Goal: Task Accomplishment & Management: Use online tool/utility

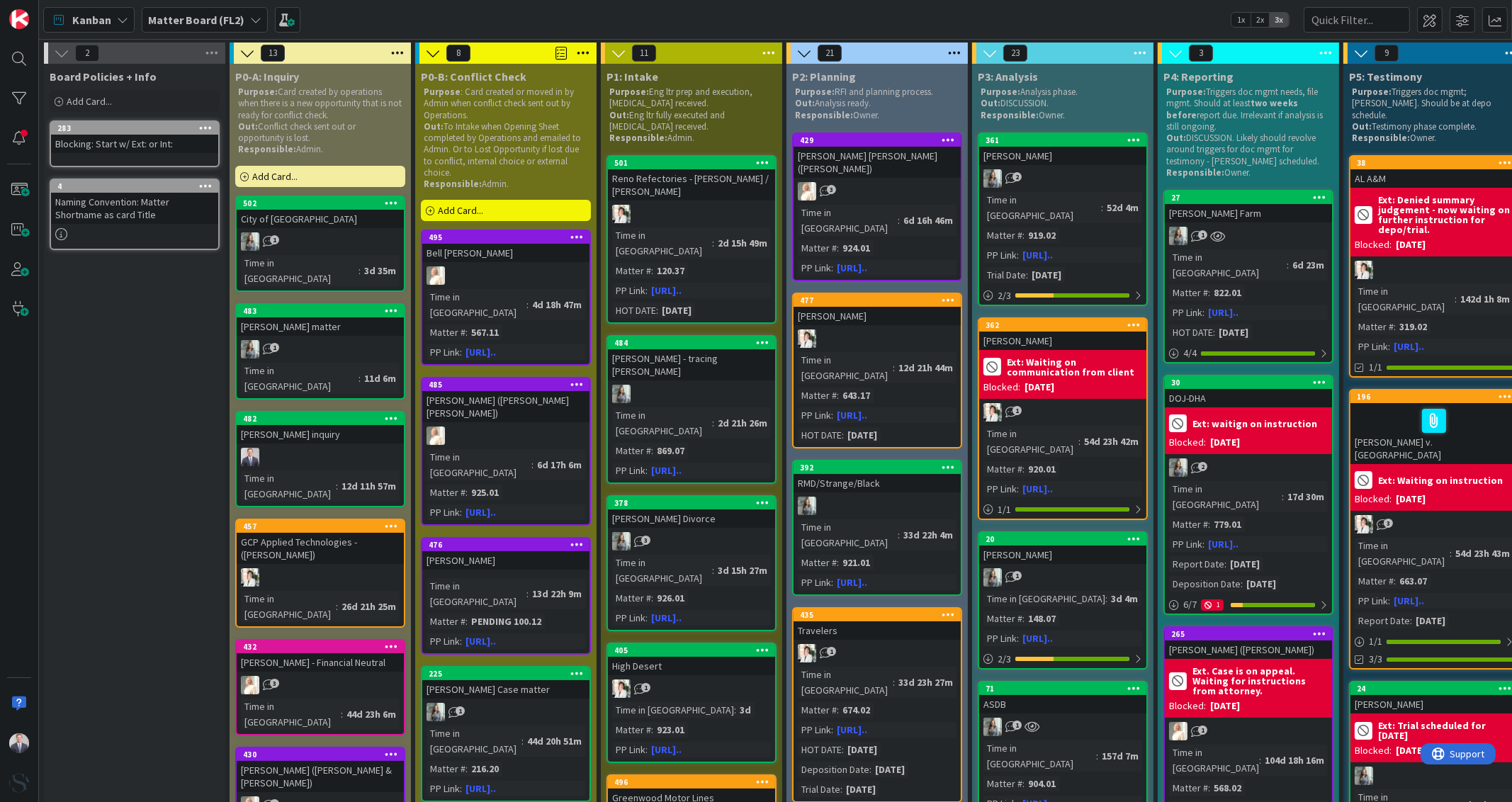
click at [225, 14] on b "Matter Board (FL2)" at bounding box center [196, 20] width 96 height 14
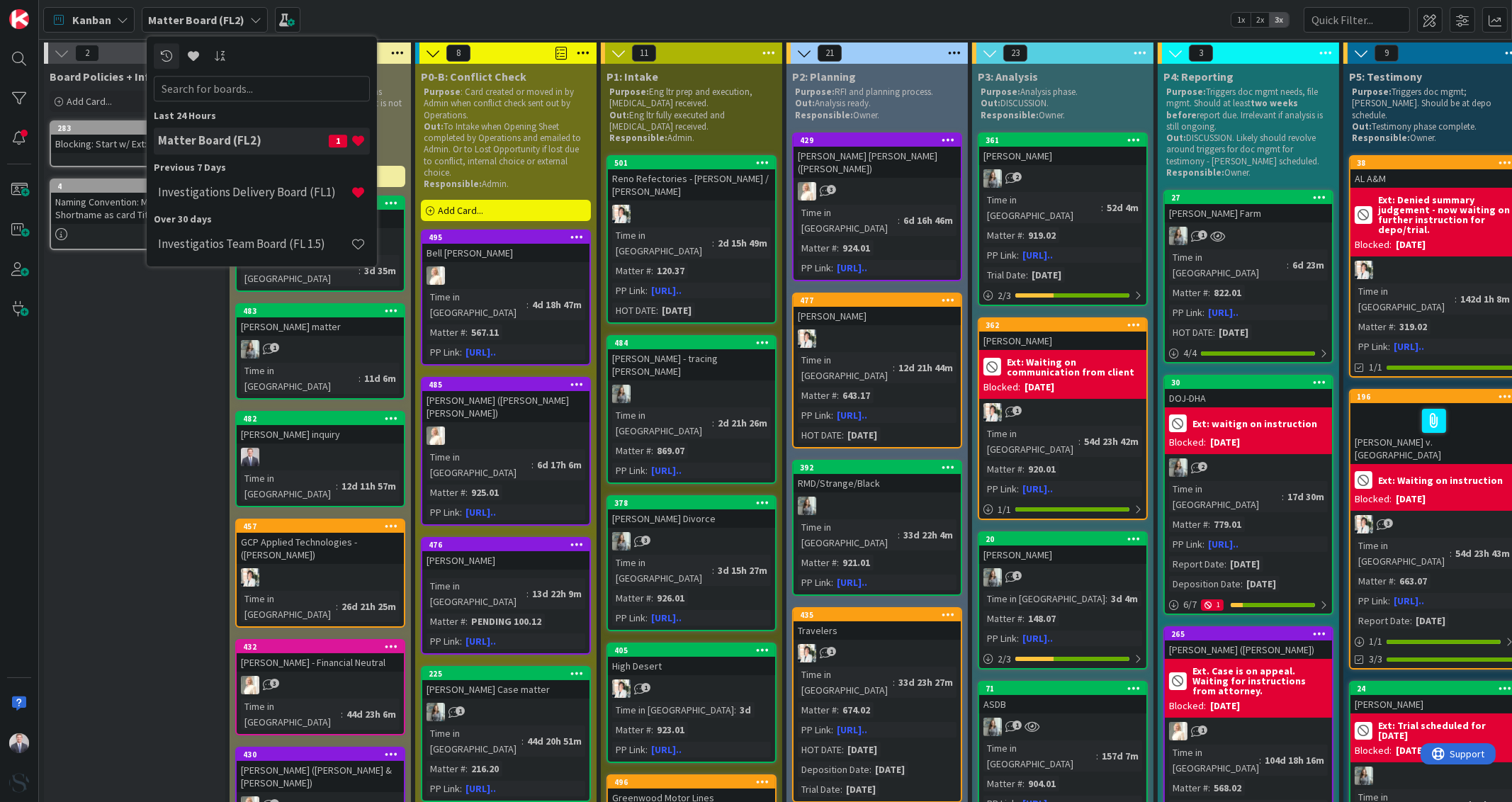
click at [227, 202] on div "Investigations Delivery Board (FL1)" at bounding box center [261, 192] width 216 height 27
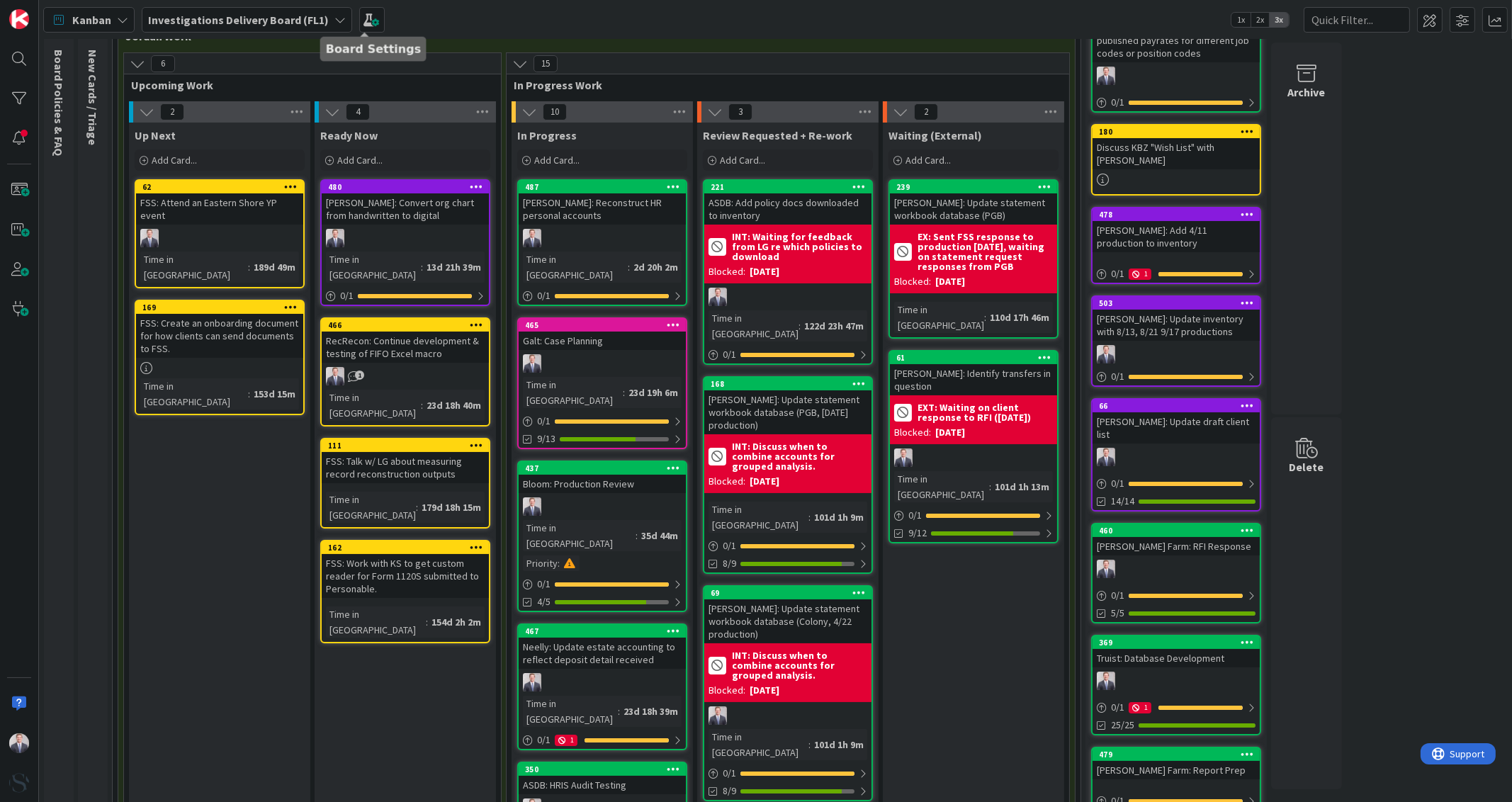
click at [360, 27] on span at bounding box center [372, 20] width 25 height 25
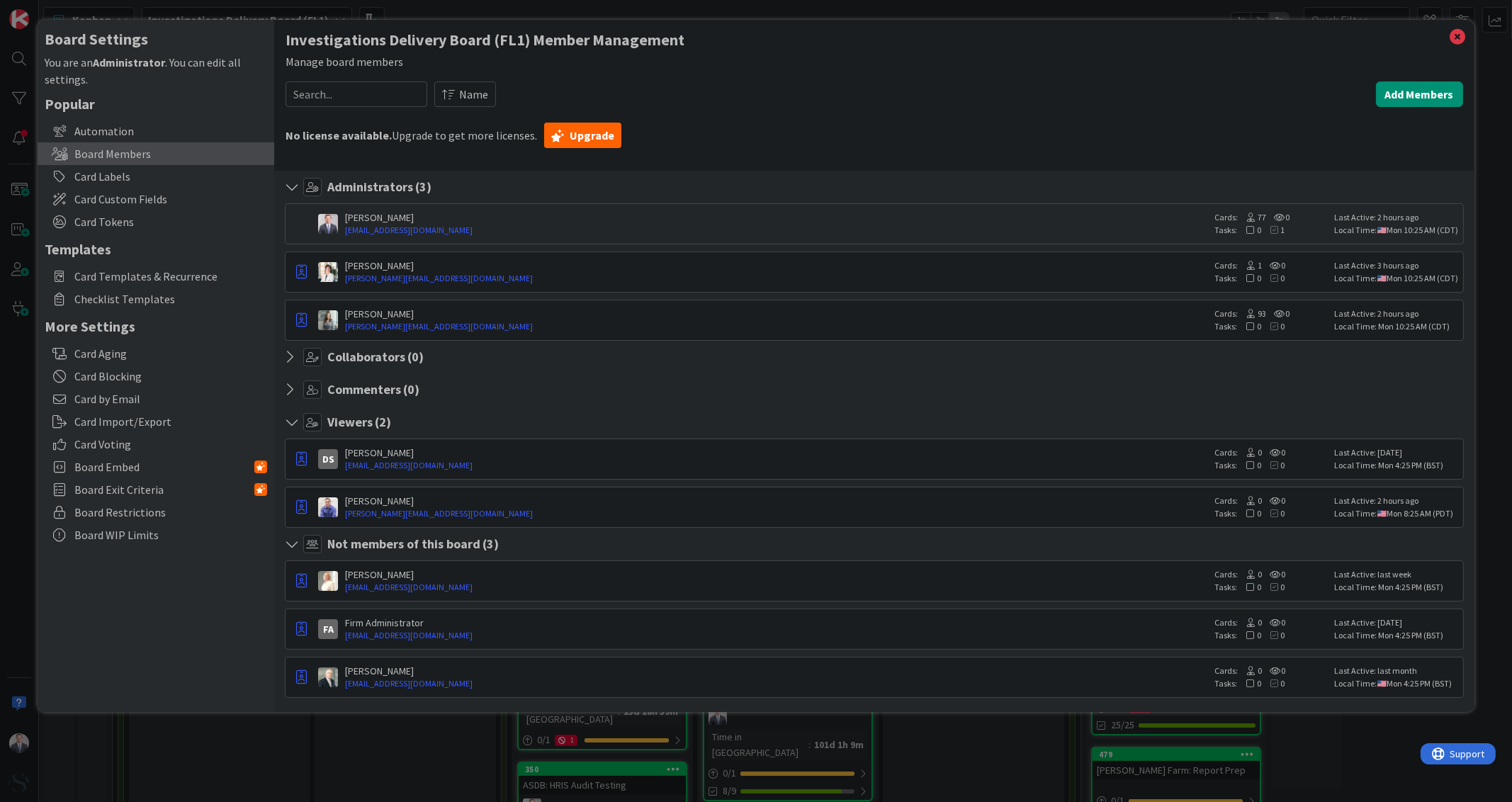
click at [143, 385] on div "Card Blocking" at bounding box center [156, 376] width 237 height 23
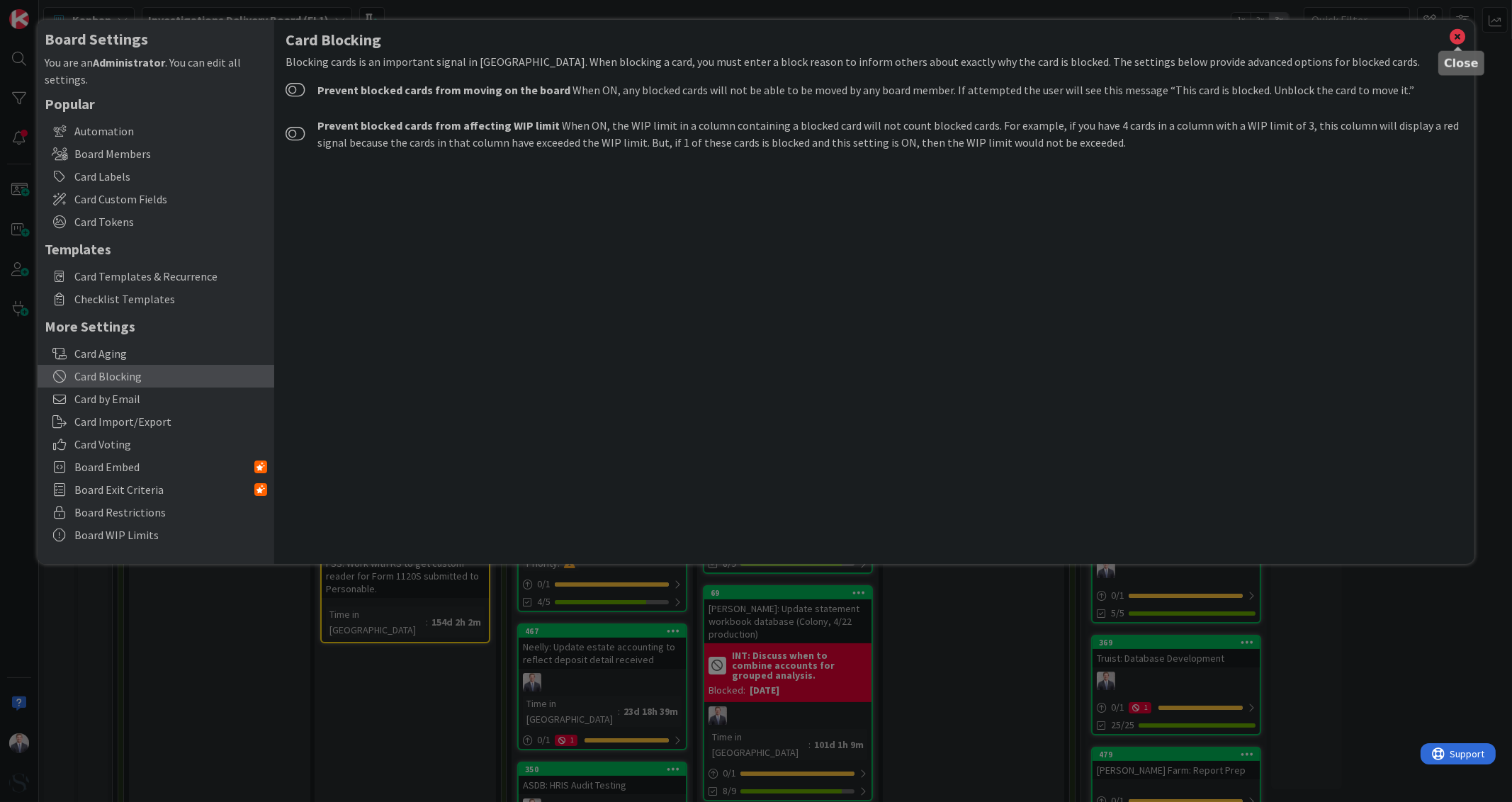
click at [1461, 39] on icon at bounding box center [1458, 37] width 19 height 20
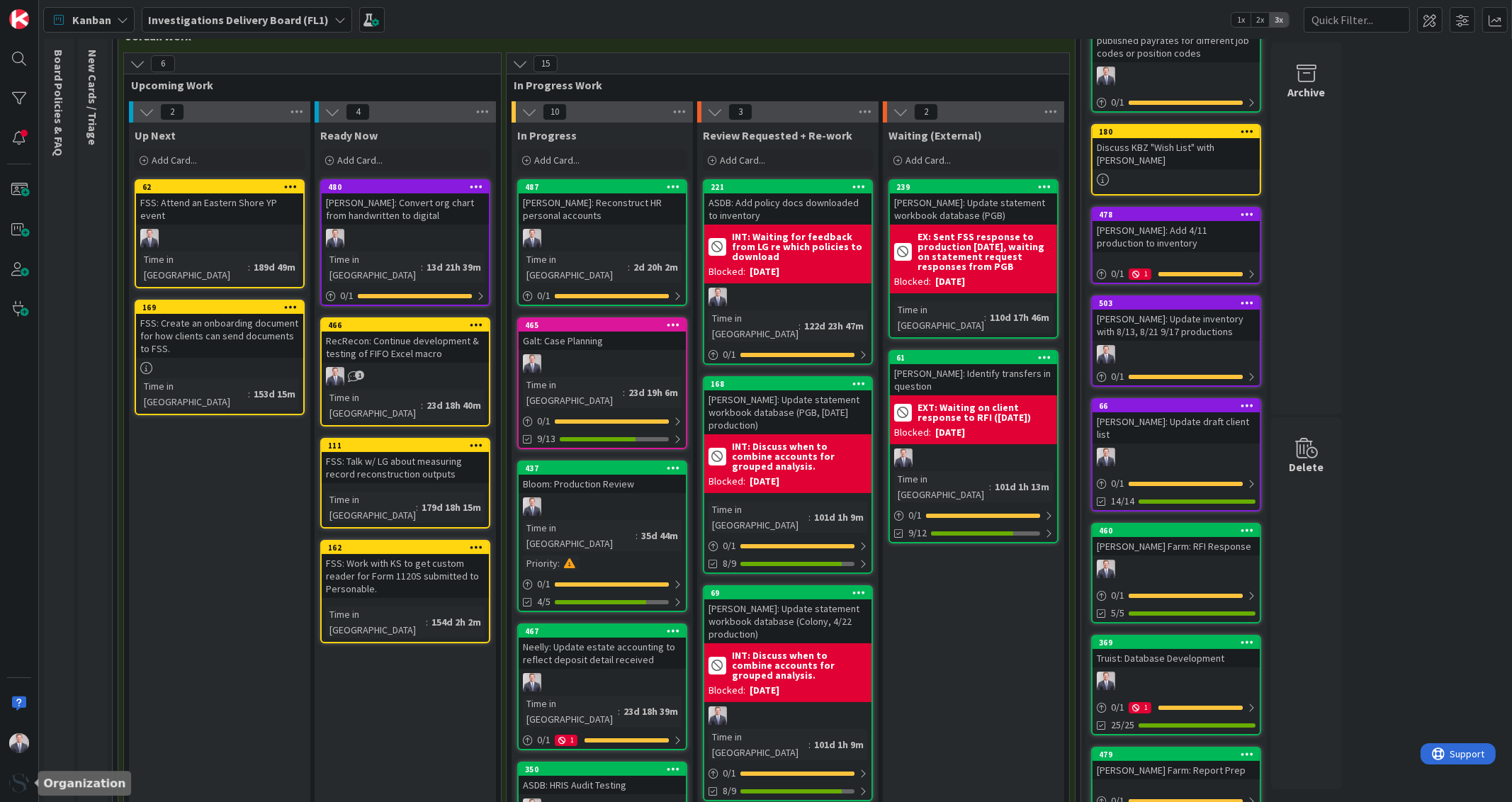
click at [10, 792] on div at bounding box center [19, 783] width 28 height 28
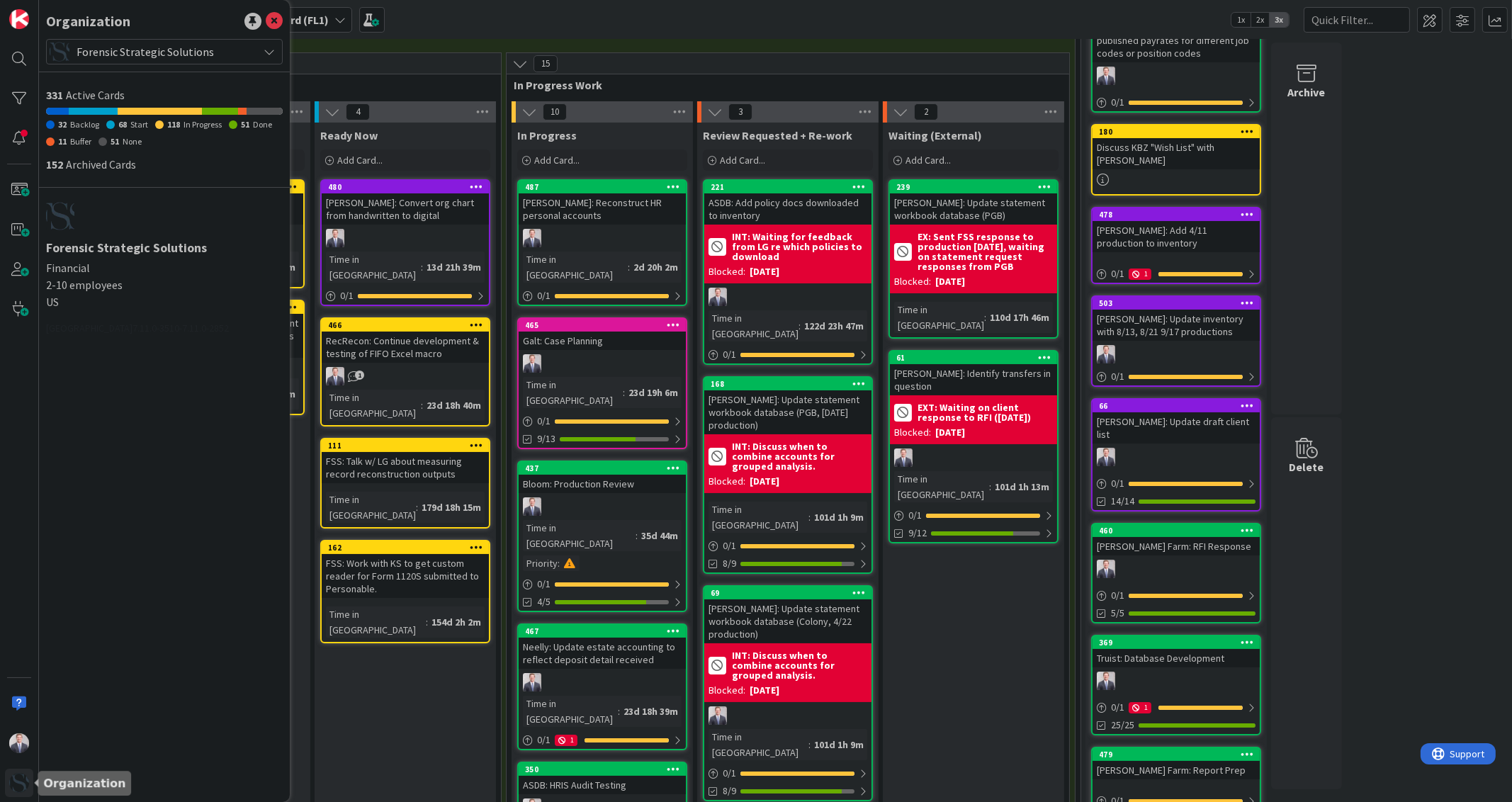
click at [14, 784] on img at bounding box center [19, 782] width 20 height 20
click at [143, 237] on div "Forensic Strategic Solutions Financial 2-10 employees US" at bounding box center [164, 256] width 237 height 109
click at [78, 224] on div at bounding box center [164, 216] width 237 height 28
click at [126, 65] on div at bounding box center [164, 72] width 237 height 15
click at [122, 58] on span "Forensic Strategic Solutions" at bounding box center [163, 51] width 175 height 20
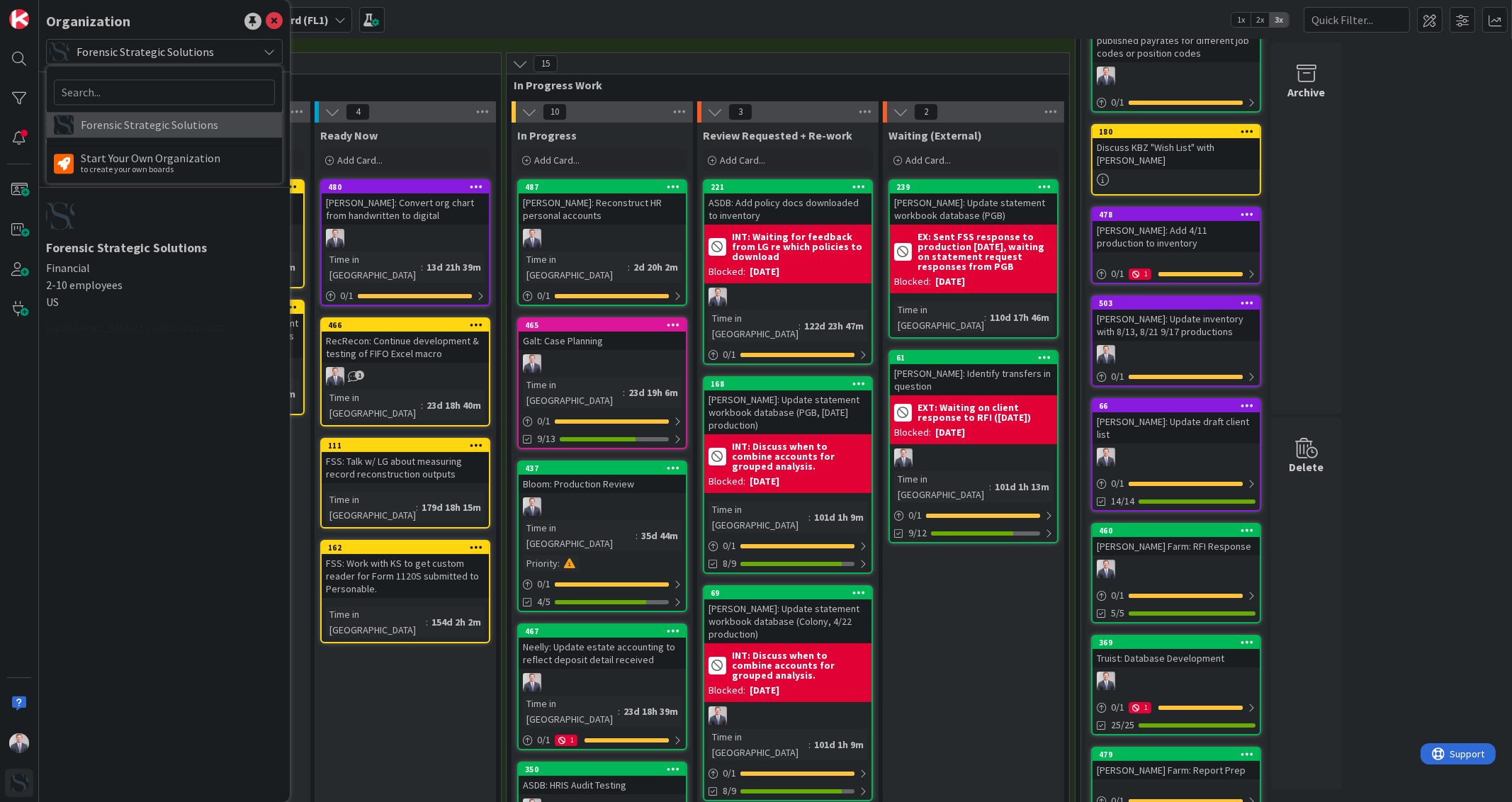
click at [110, 127] on span "Forensic Strategic Solutions" at bounding box center [178, 125] width 194 height 22
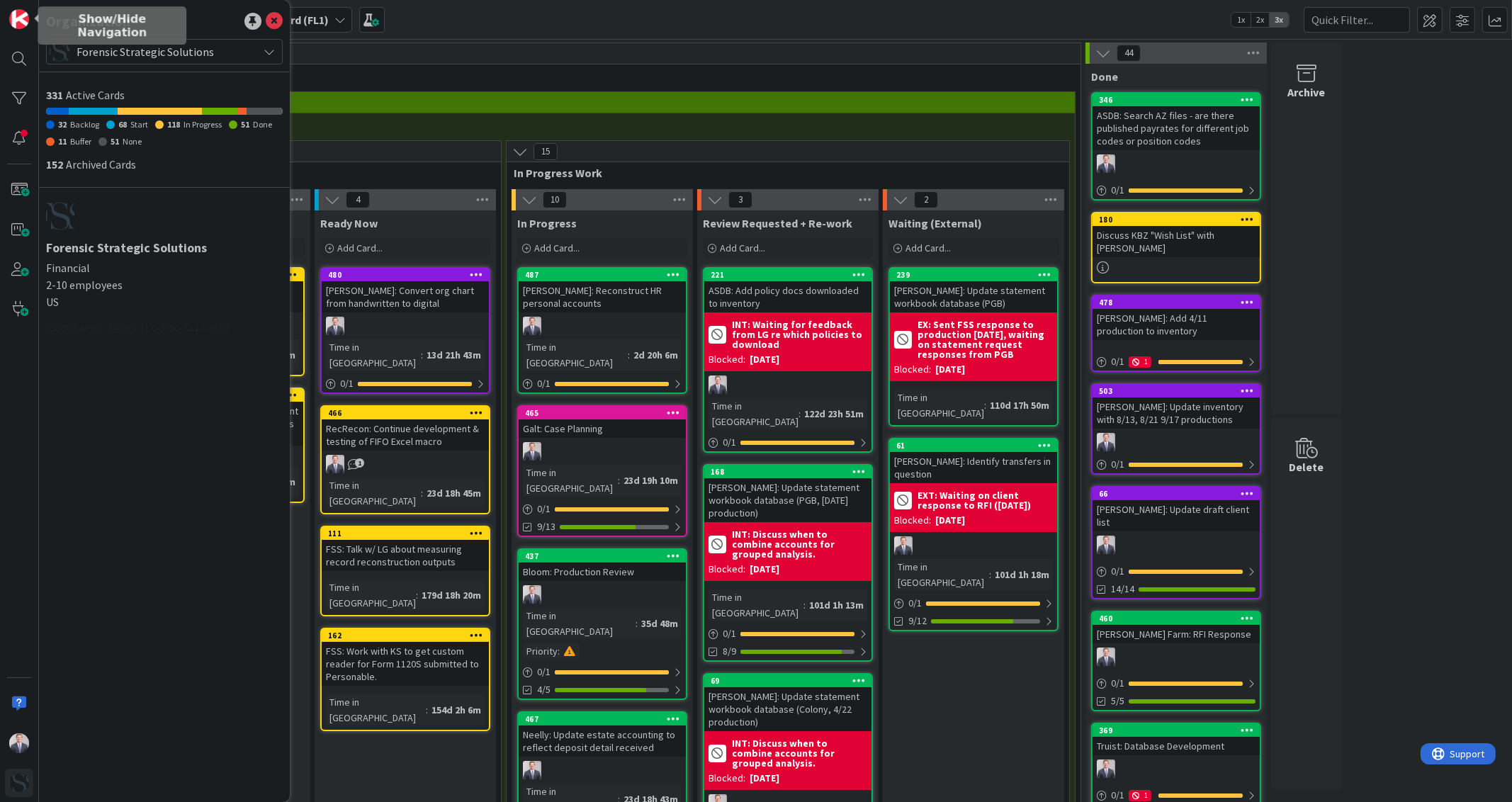
click at [24, 26] on img at bounding box center [19, 19] width 20 height 20
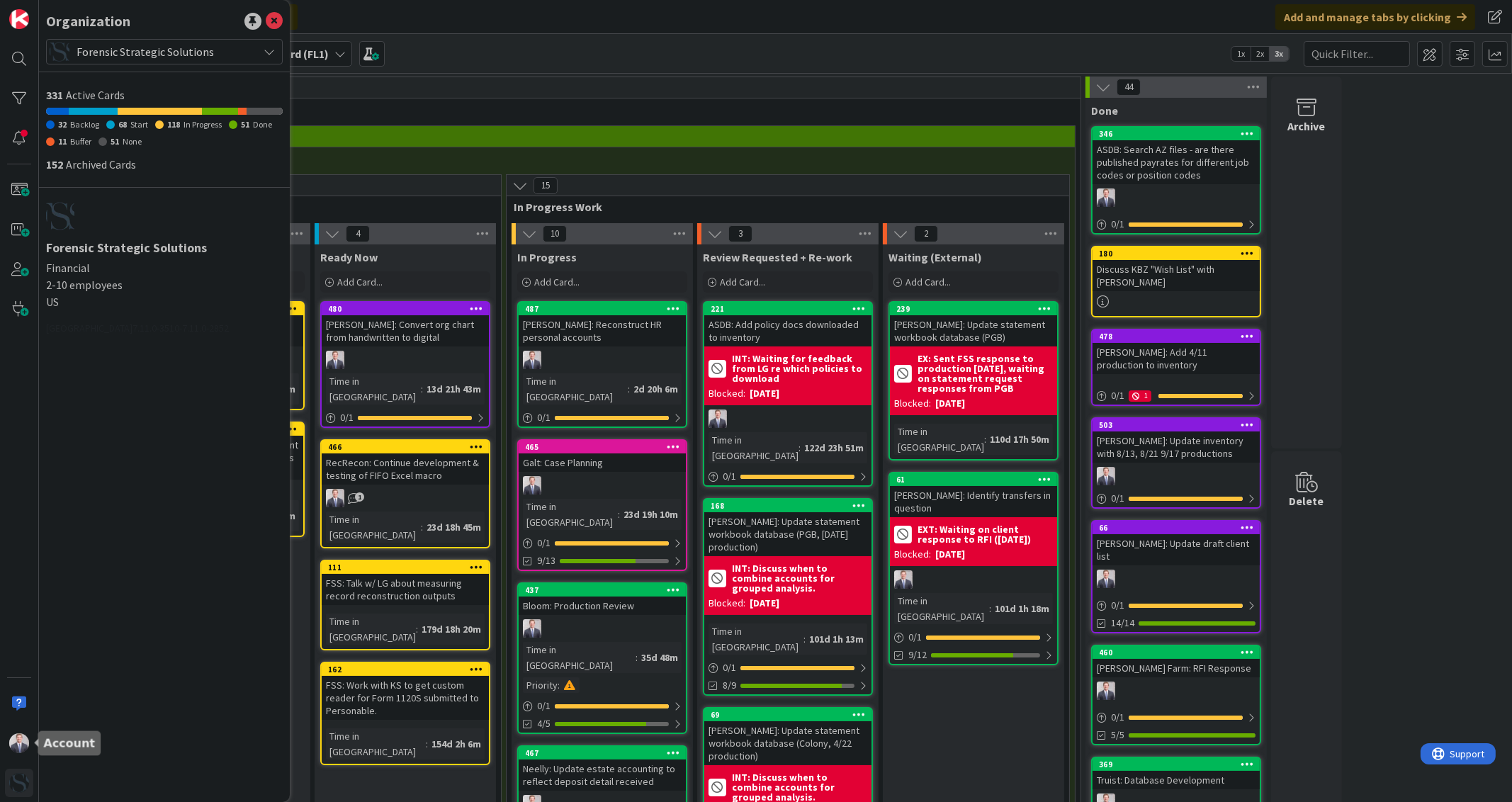
click at [18, 755] on div at bounding box center [19, 744] width 28 height 28
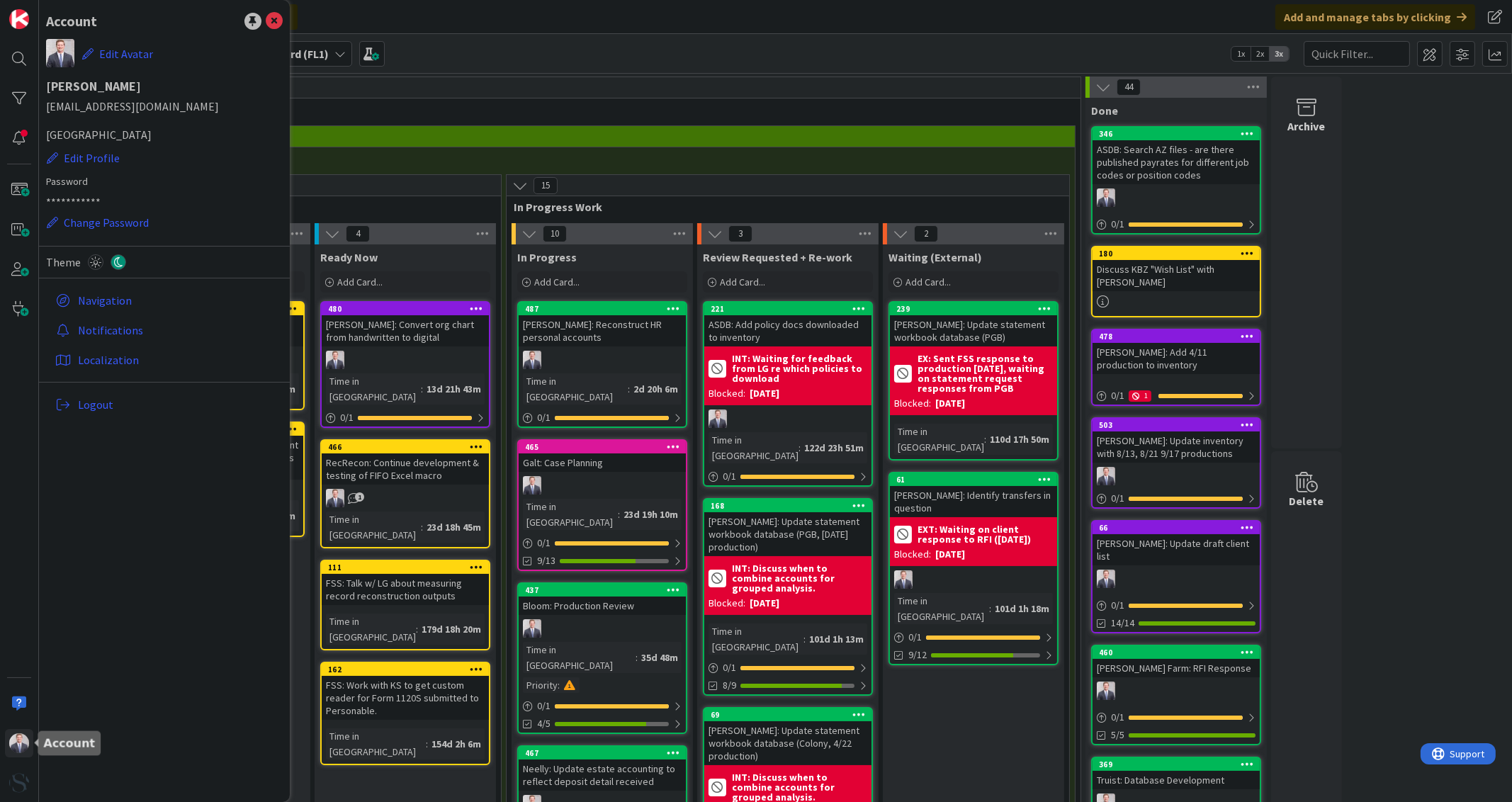
click at [19, 742] on img at bounding box center [19, 743] width 20 height 20
click at [19, 773] on img at bounding box center [19, 782] width 20 height 20
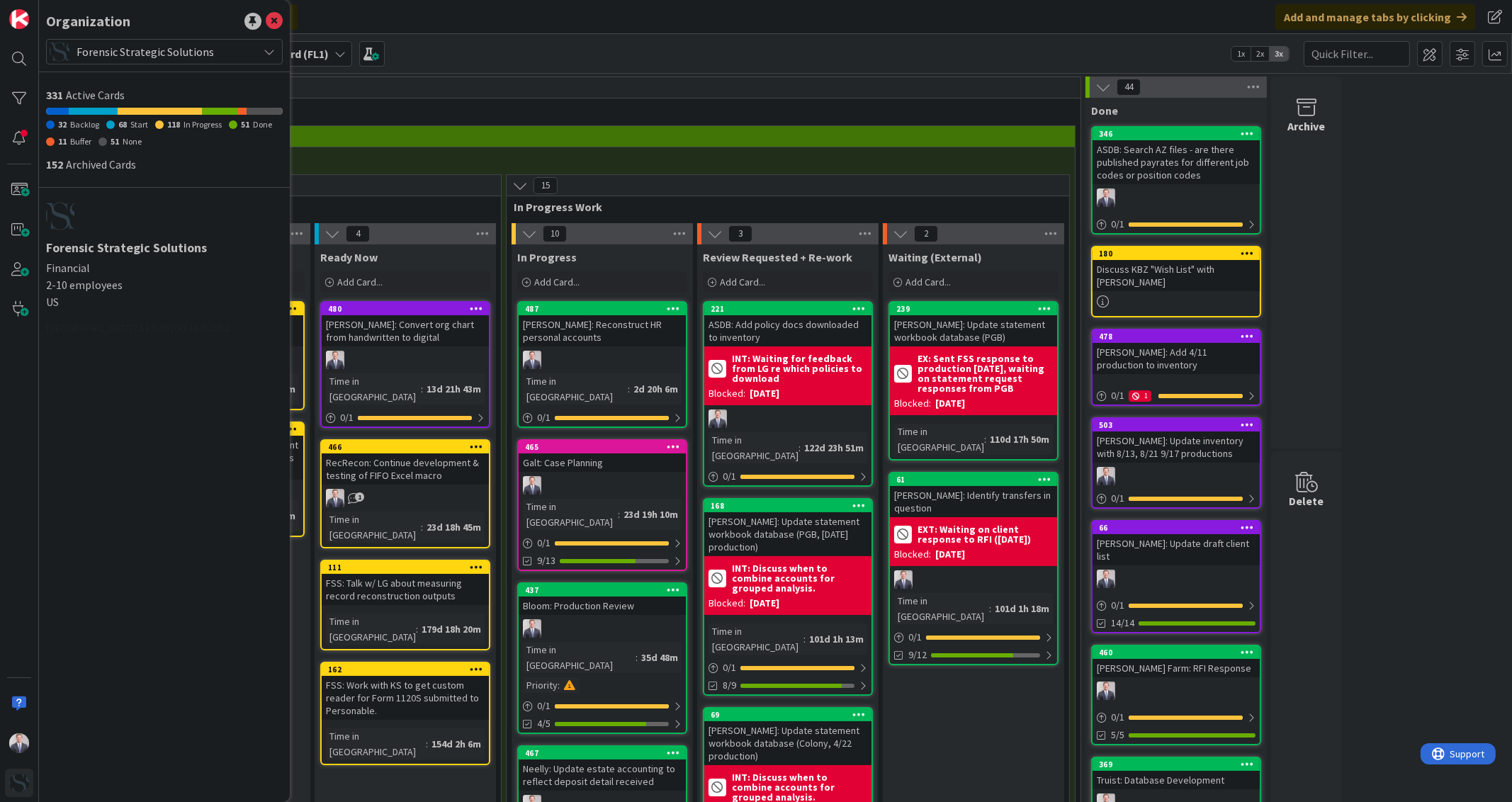
drag, startPoint x: 214, startPoint y: 50, endPoint x: 118, endPoint y: 362, distance: 326.4
click at [143, 446] on div "Organization Forensic Strategic Solutions 331 Active Cards 32 Backlog 68 Start …" at bounding box center [164, 401] width 251 height 802
click at [21, 11] on img at bounding box center [19, 19] width 20 height 20
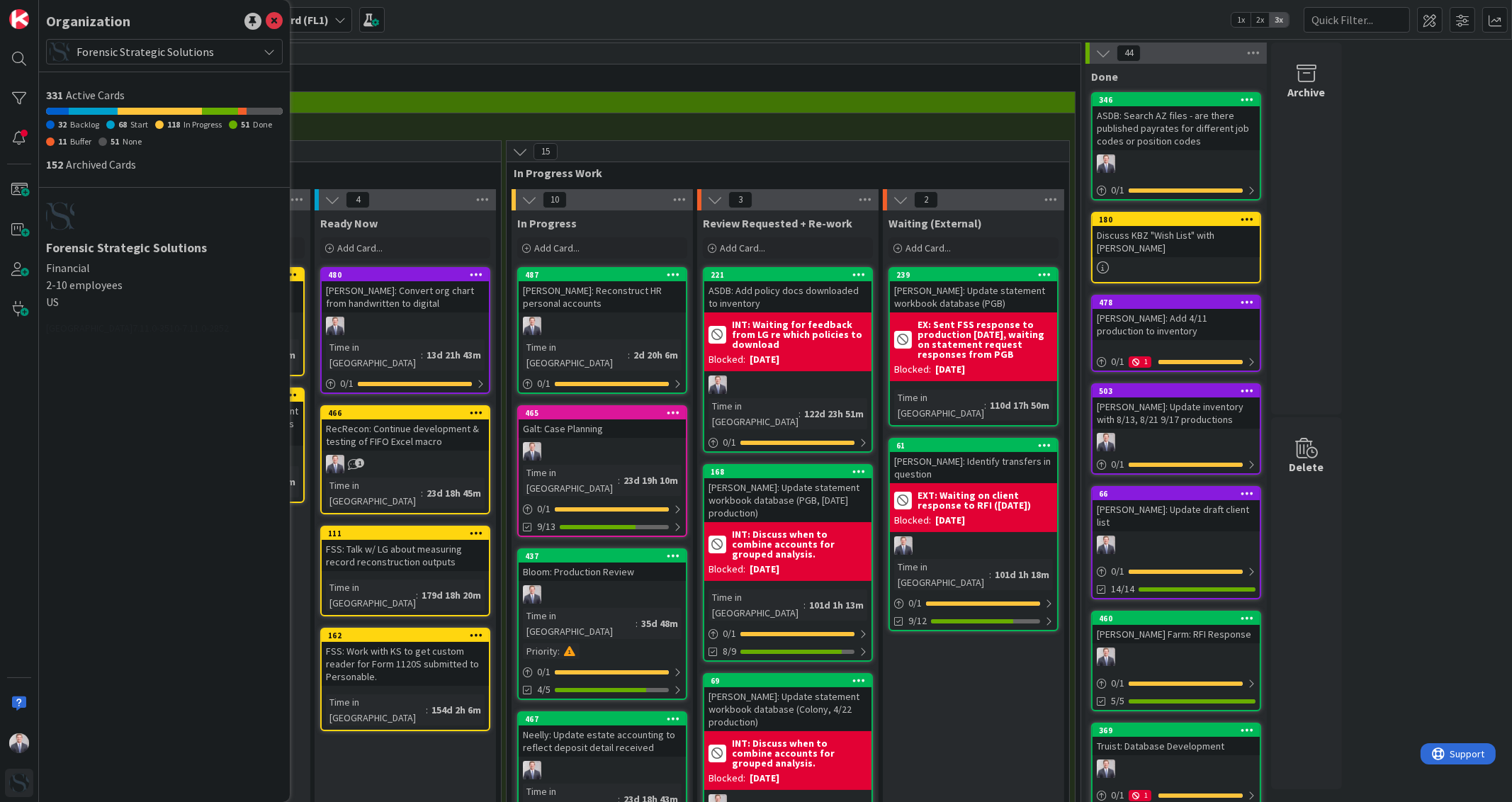
click at [894, 22] on div "Kanban Investigations Delivery Board (FL1) 1x 2x 3x" at bounding box center [775, 19] width 1473 height 39
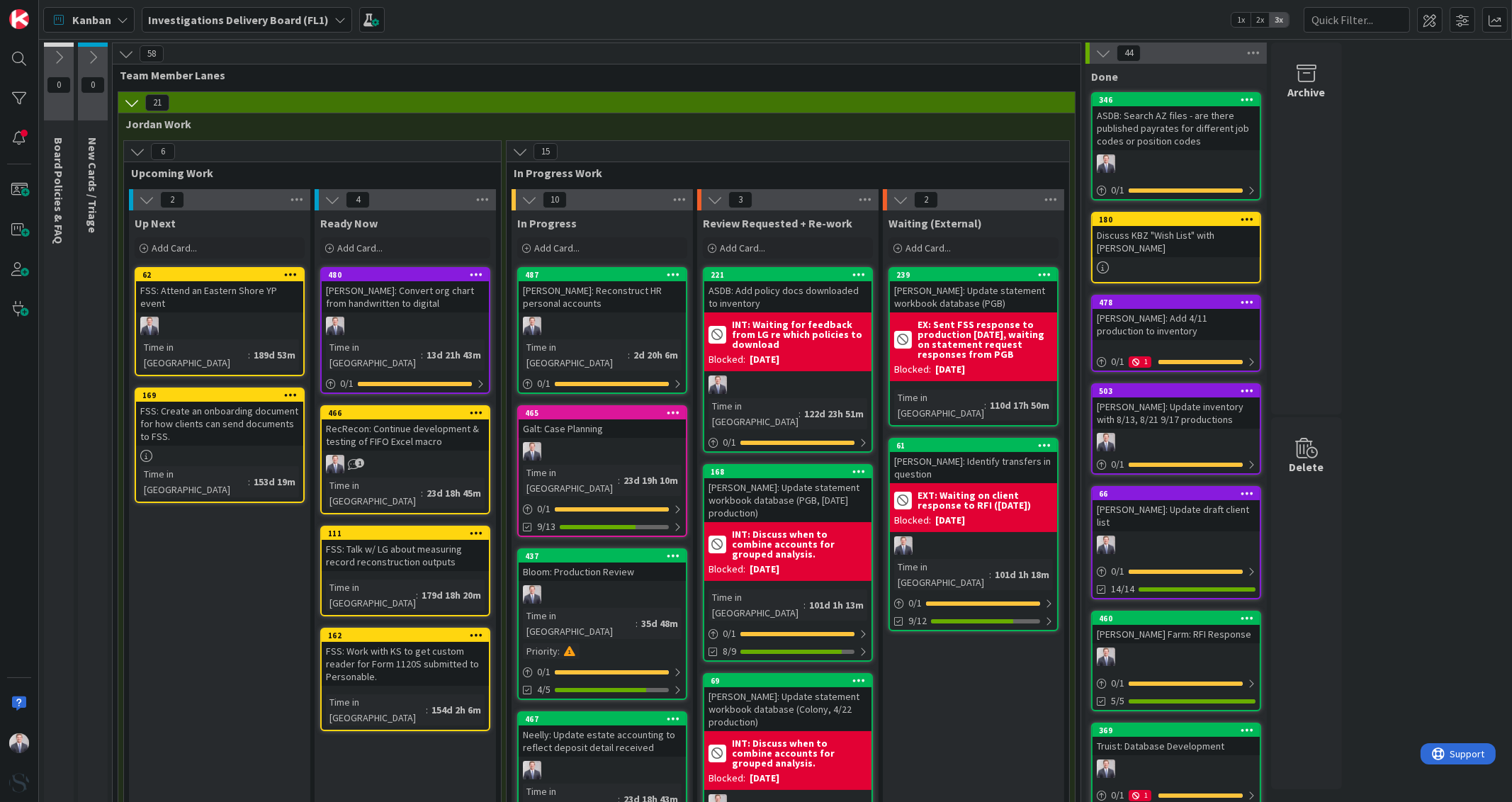
click at [249, 19] on b "Investigations Delivery Board (FL1)" at bounding box center [238, 20] width 180 height 14
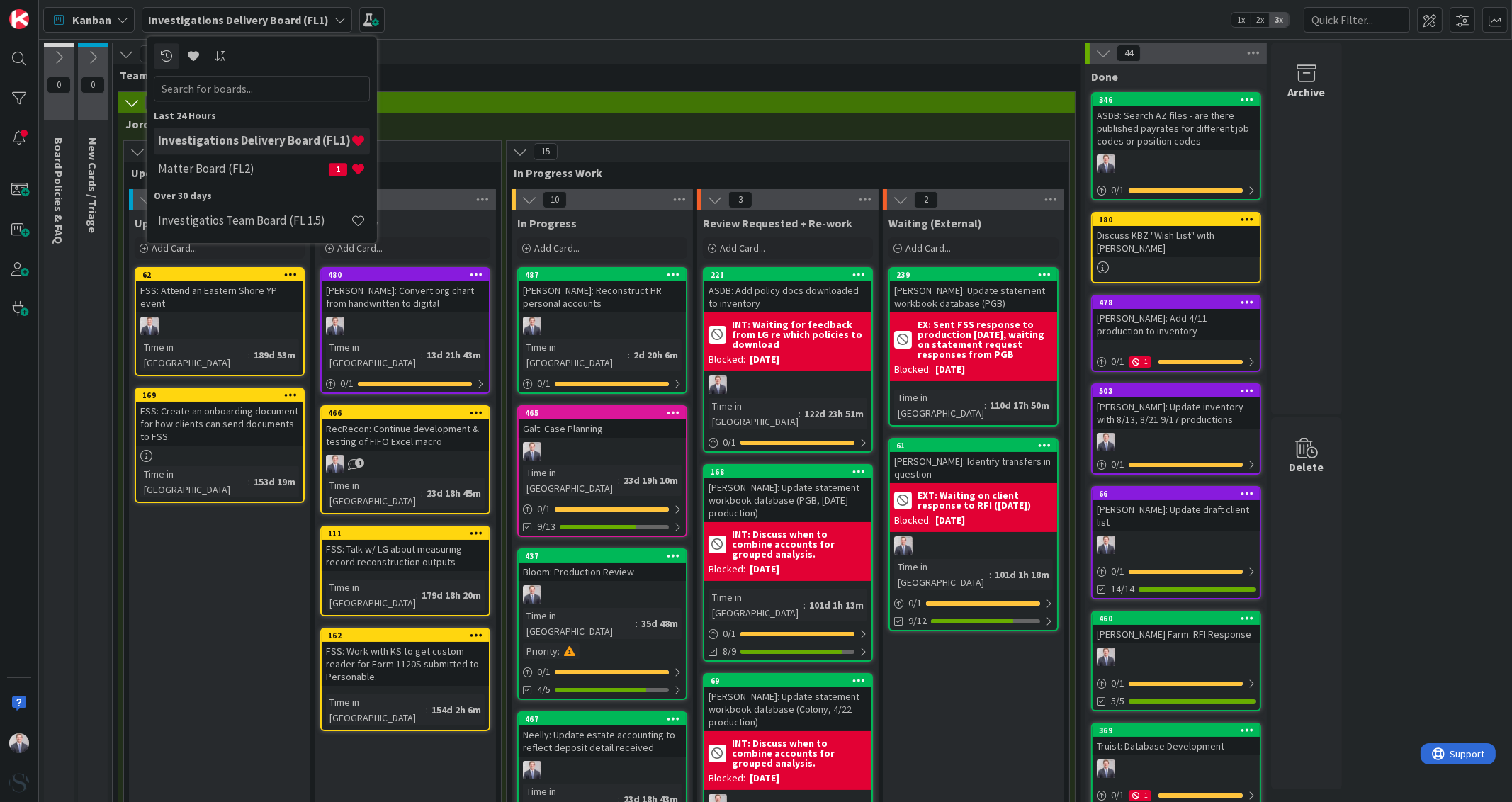
click at [211, 168] on h4 "Matter Board (FL2)" at bounding box center [243, 169] width 171 height 14
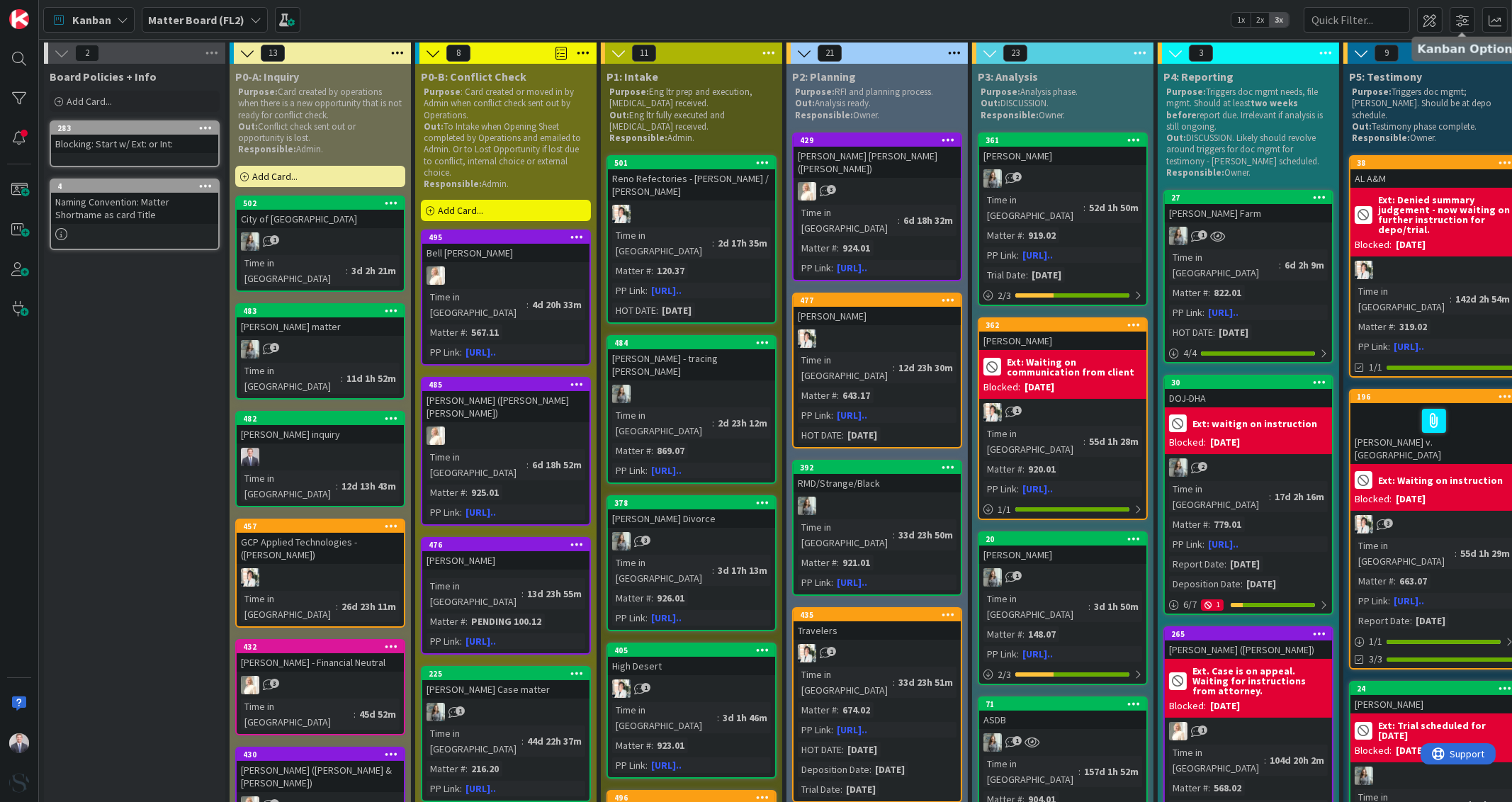
click at [1456, 17] on span at bounding box center [1462, 20] width 25 height 25
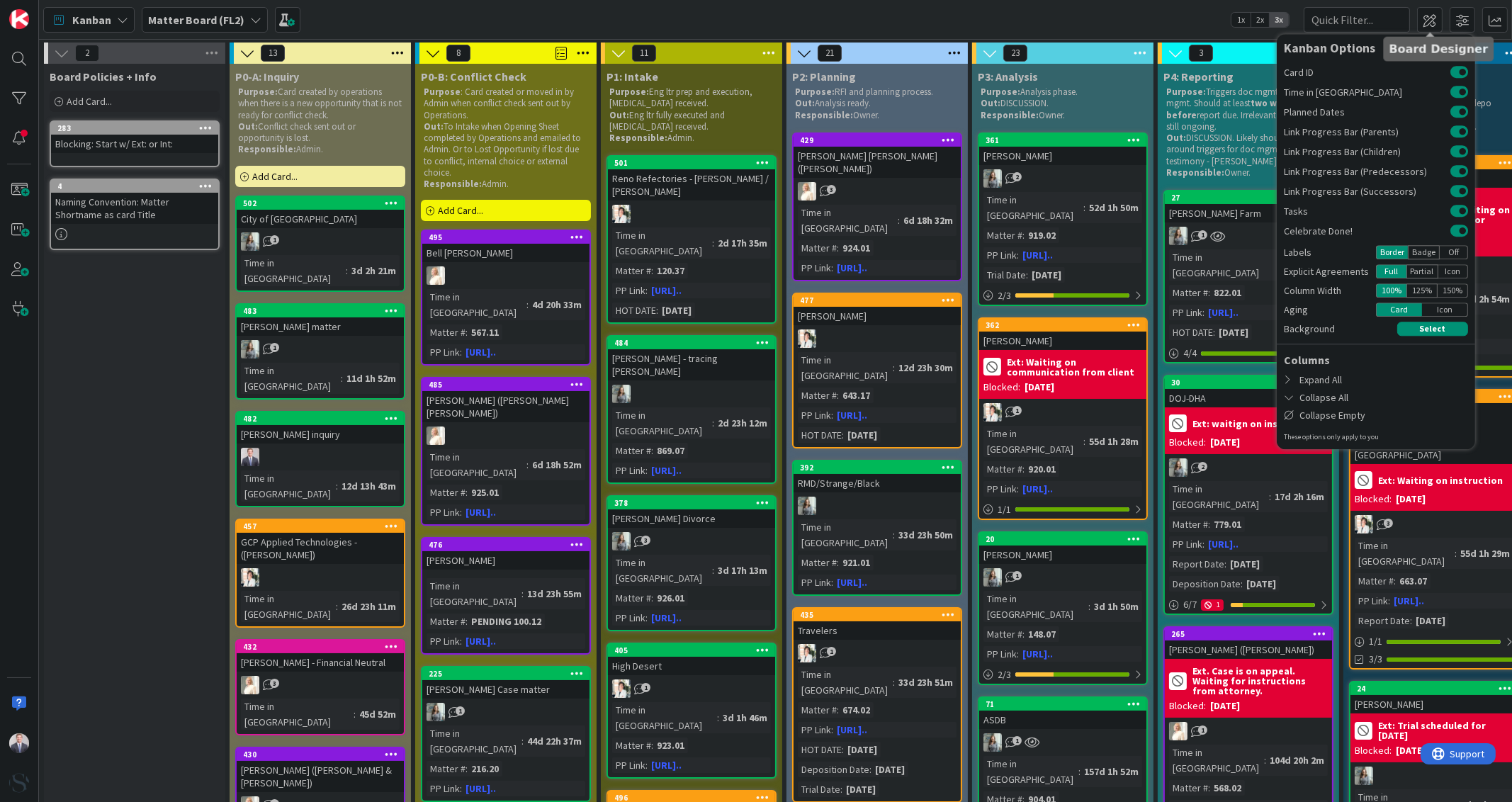
click at [1419, 19] on span at bounding box center [1430, 20] width 25 height 25
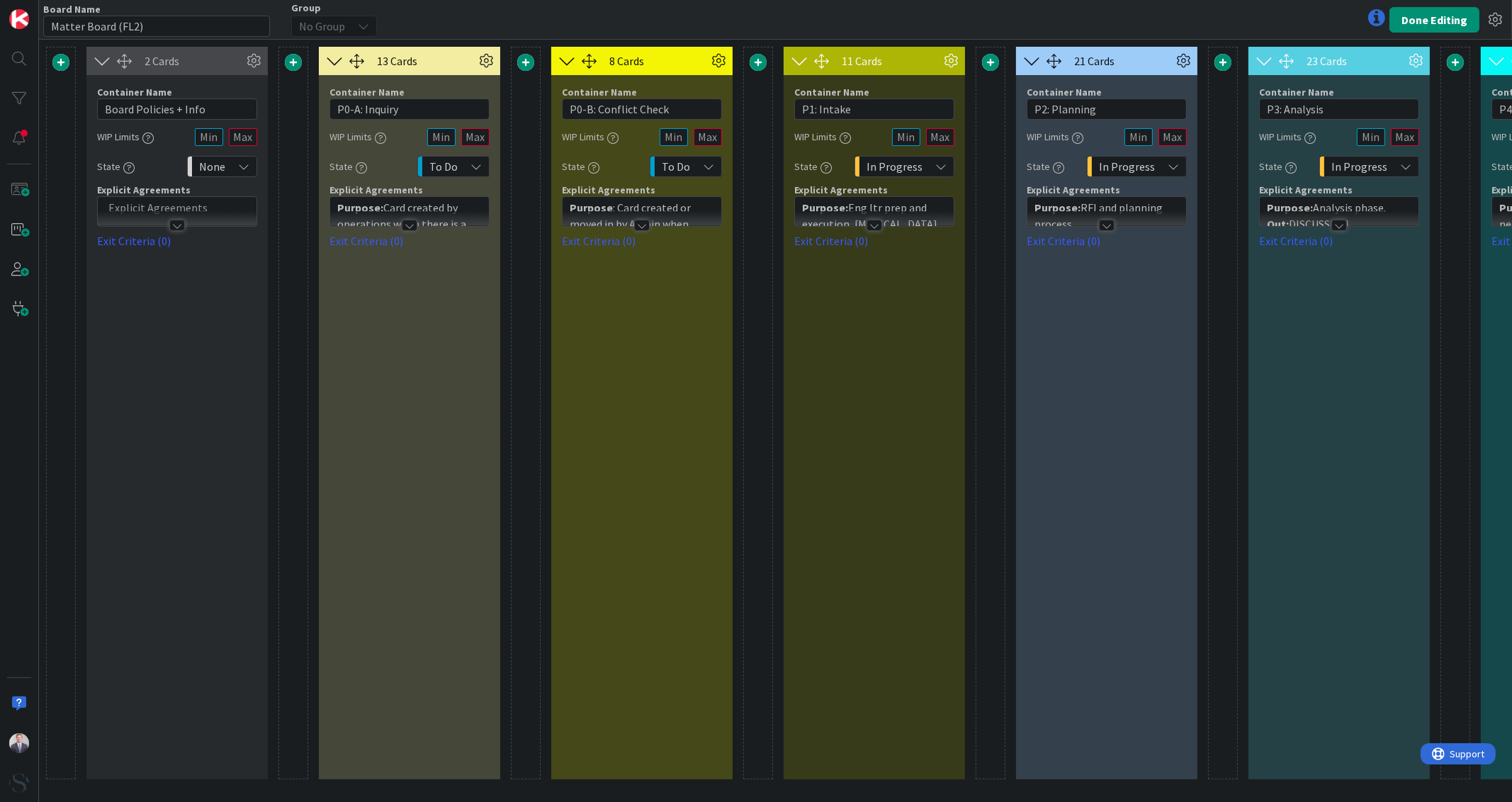
click at [1500, 15] on icon at bounding box center [1495, 20] width 25 height 25
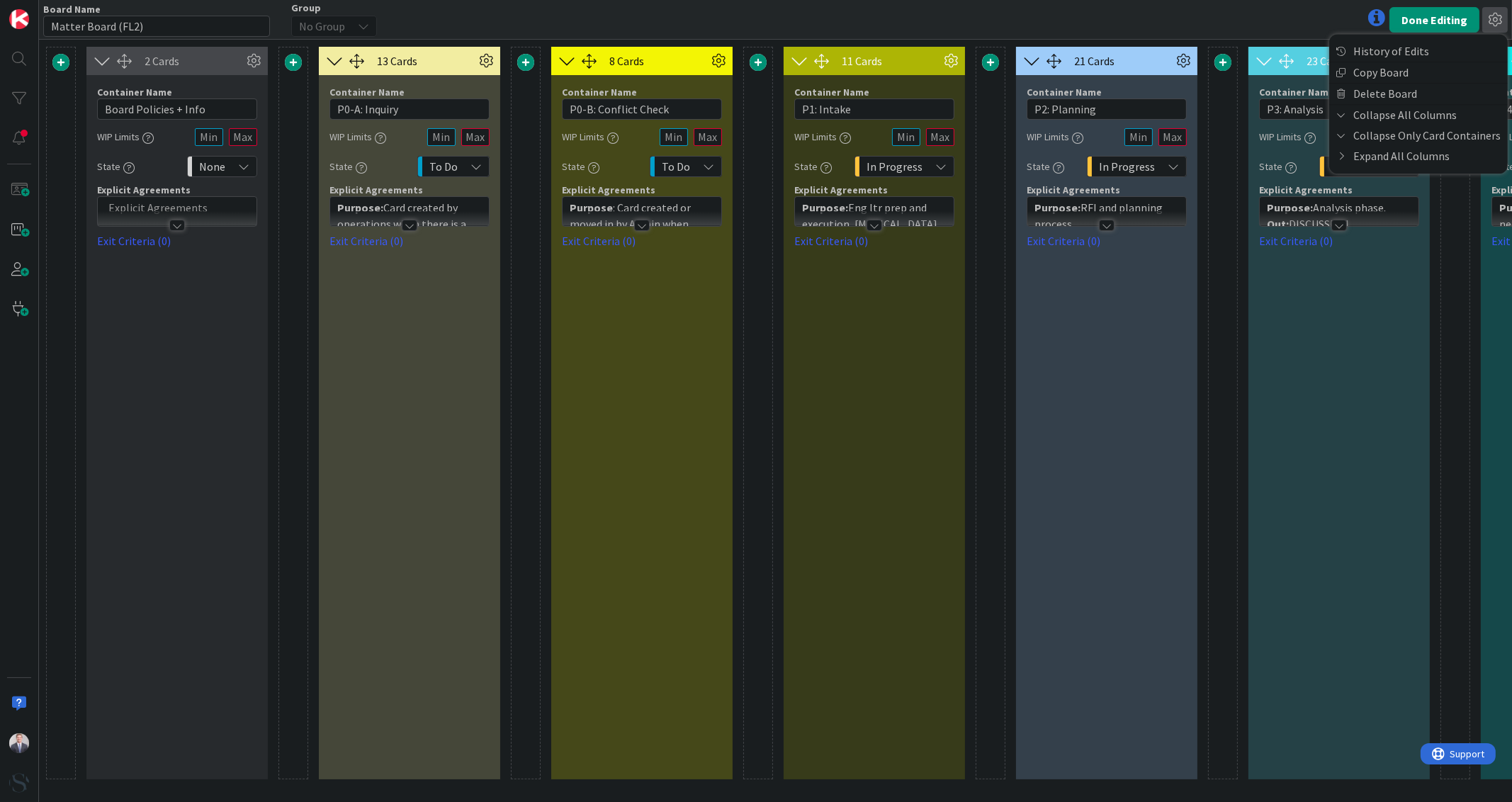
click at [1500, 15] on icon at bounding box center [1495, 20] width 25 height 25
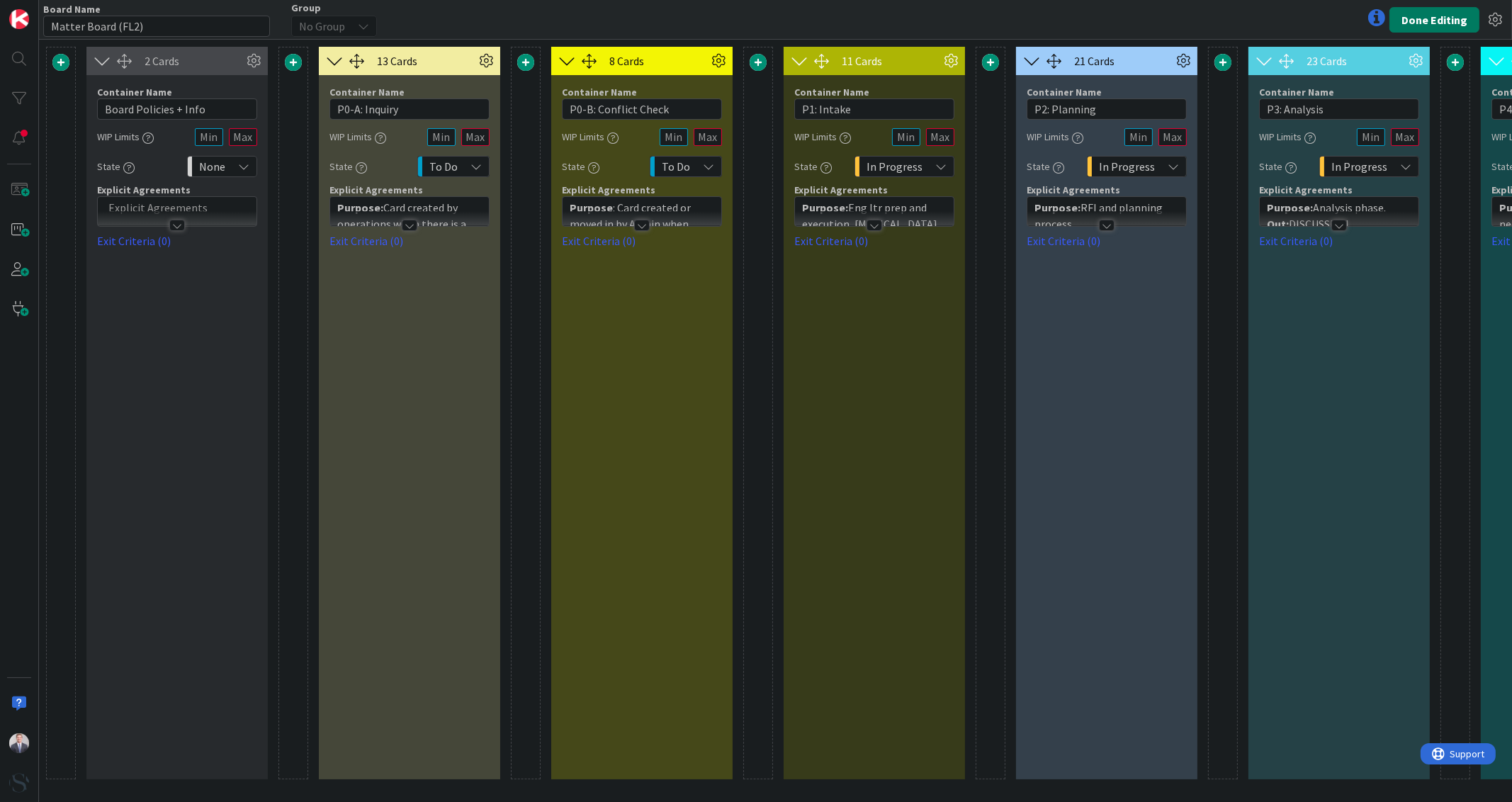
click at [1468, 16] on button "Done Editing" at bounding box center [1434, 20] width 90 height 25
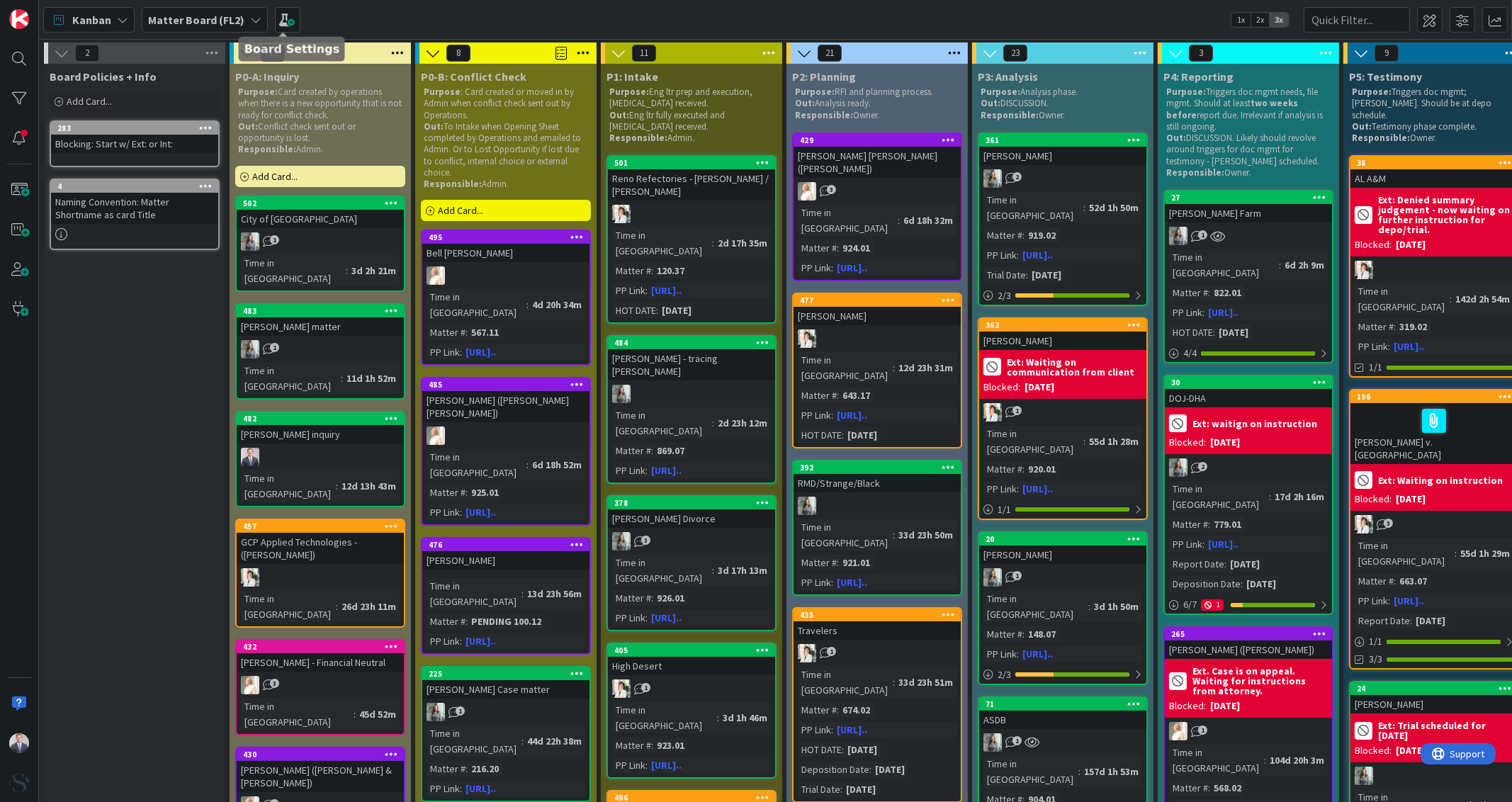
click at [214, 18] on b "Matter Board (FL2)" at bounding box center [196, 20] width 96 height 14
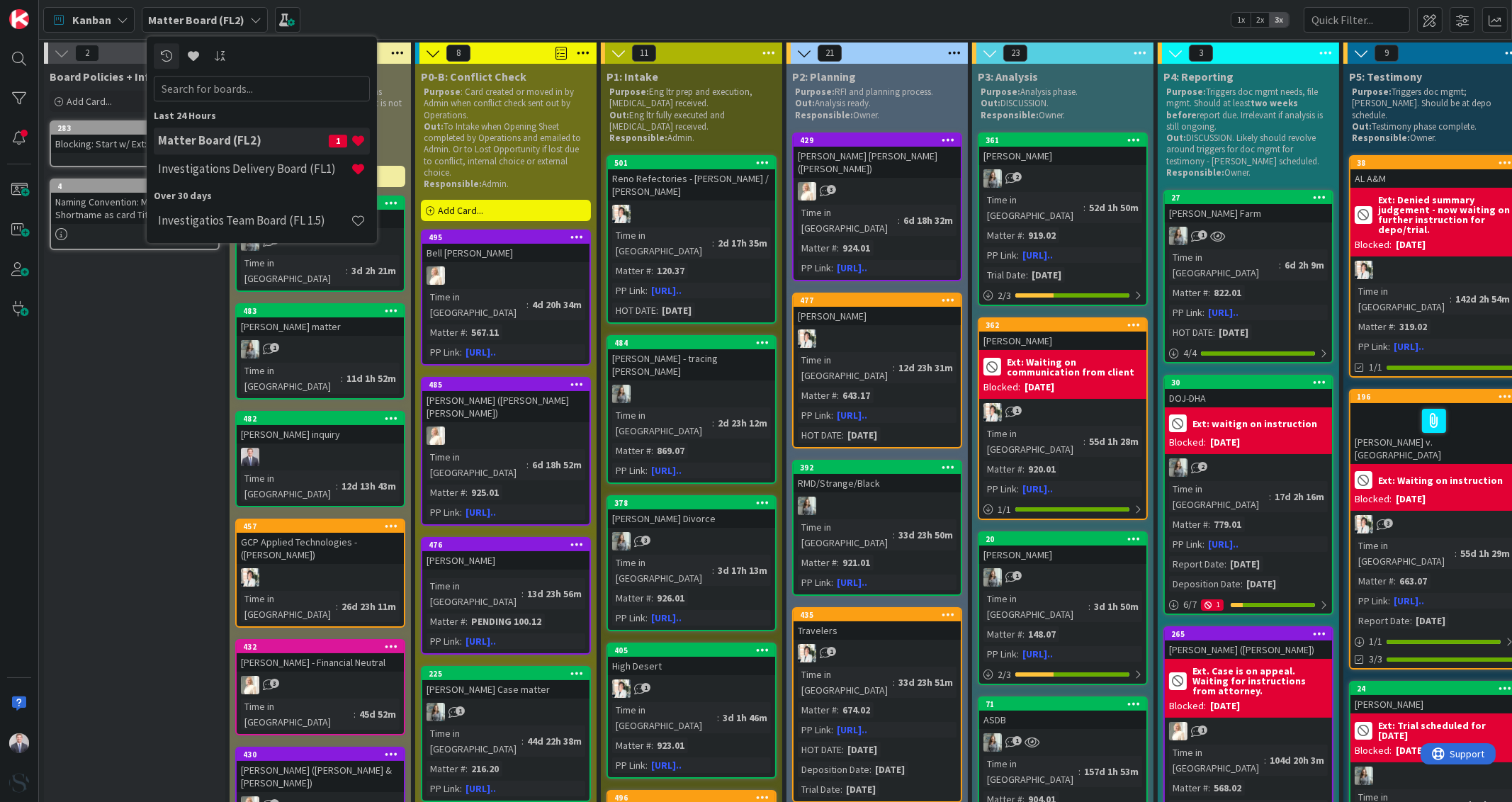
click at [206, 177] on div "Investigations Delivery Board (FL1)" at bounding box center [261, 169] width 216 height 27
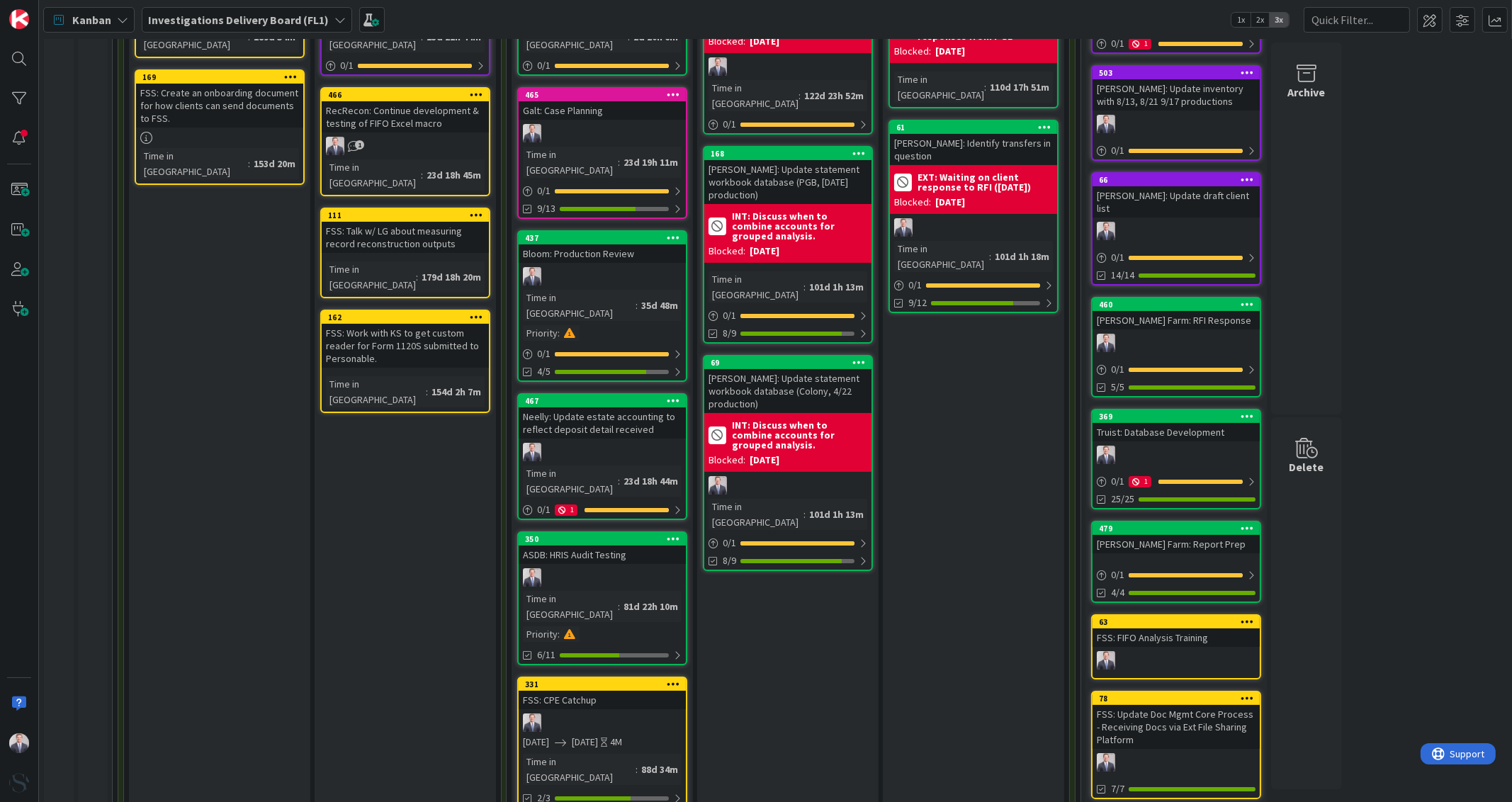
scroll to position [354, 0]
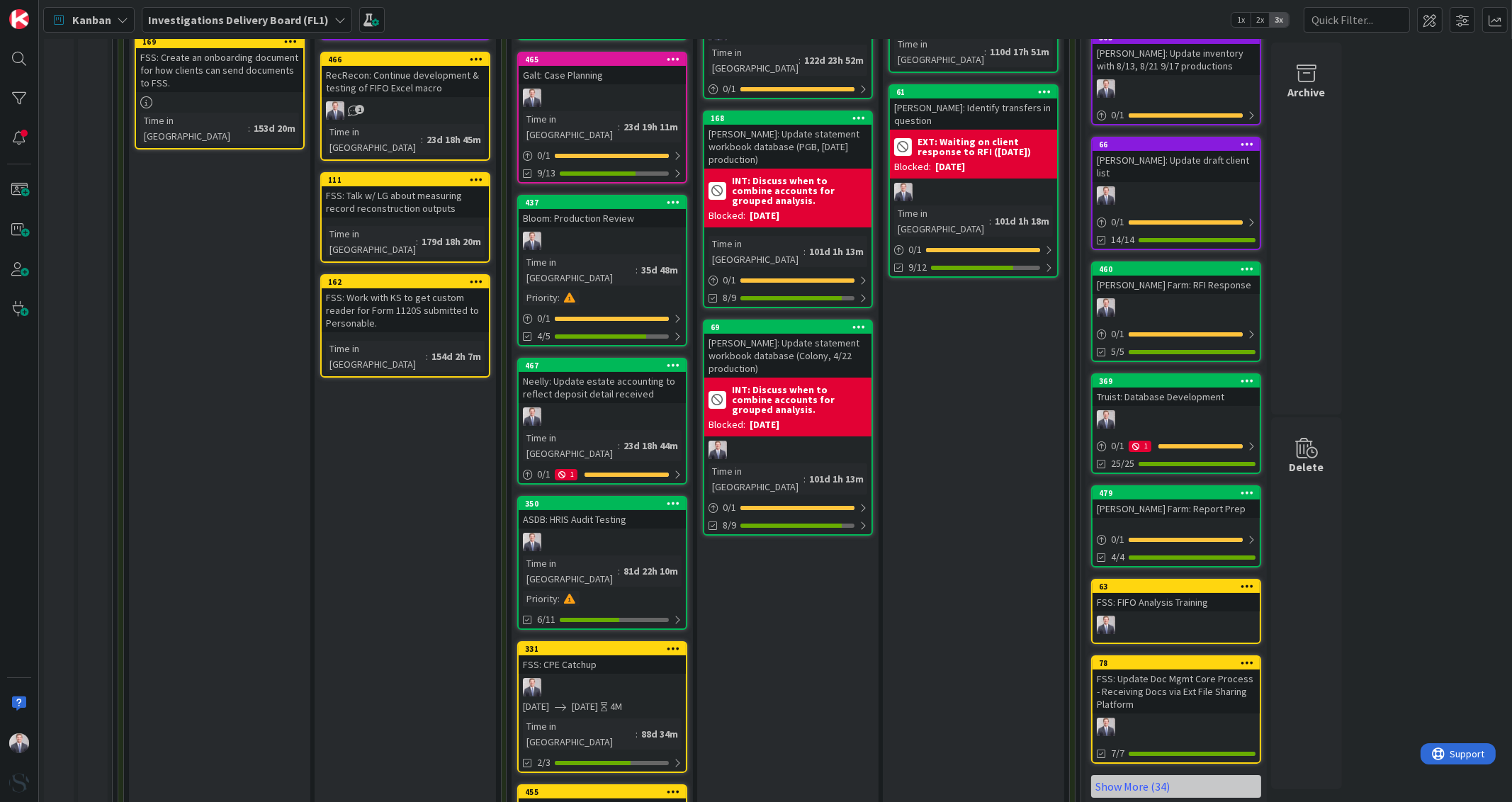
click at [624, 510] on div "ASDB: HRIS Audit Testing" at bounding box center [602, 520] width 167 height 19
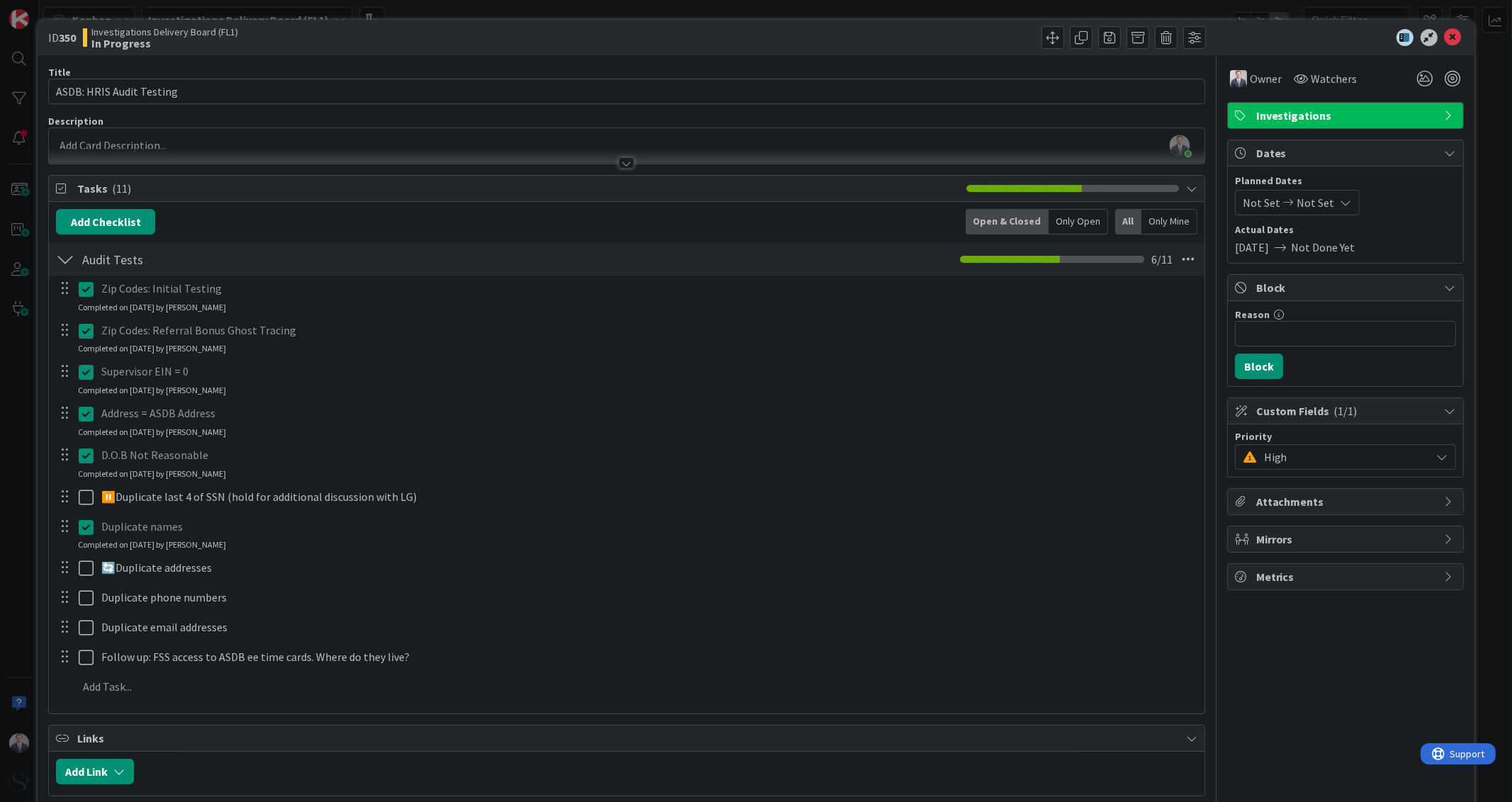
click at [1333, 705] on div "Owner Watchers Investigations Dates Planned Dates Not Set Not Set Actual Dates …" at bounding box center [1345, 708] width 237 height 1305
